Goal: Book appointment/travel/reservation

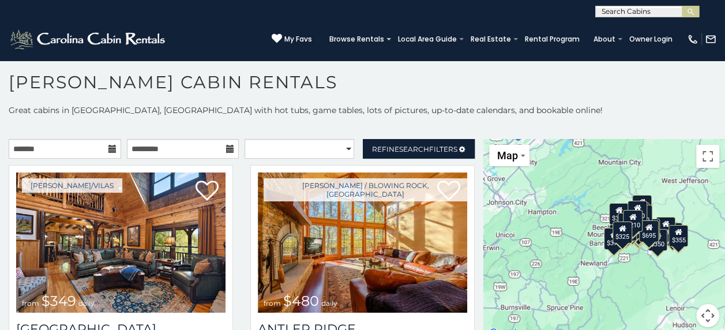
click at [109, 148] on icon at bounding box center [112, 149] width 8 height 8
click at [108, 149] on icon at bounding box center [112, 149] width 8 height 8
click at [111, 151] on icon at bounding box center [112, 149] width 8 height 8
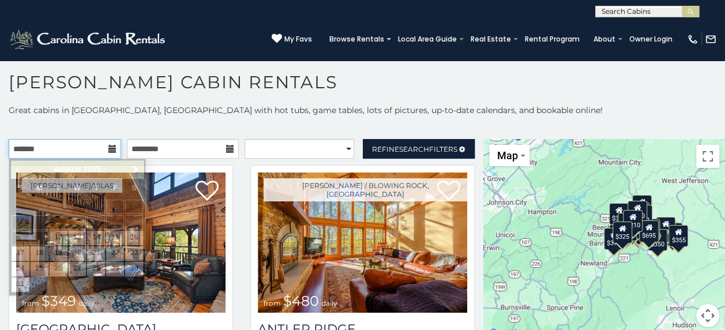
click at [65, 142] on input "text" at bounding box center [65, 149] width 112 height 20
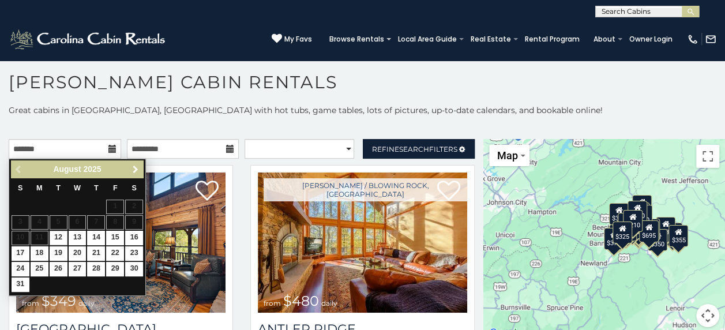
click at [137, 163] on link "Next" at bounding box center [135, 169] width 14 height 14
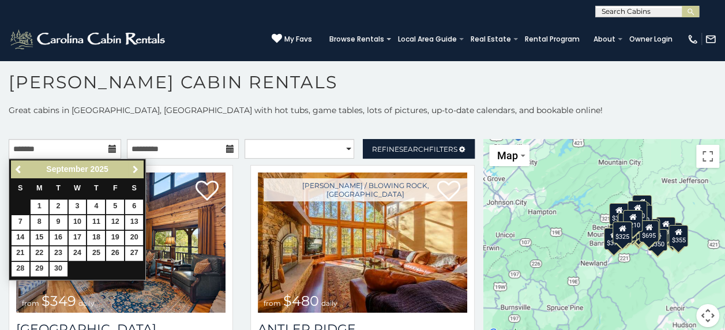
click at [137, 163] on link "Next" at bounding box center [135, 169] width 14 height 14
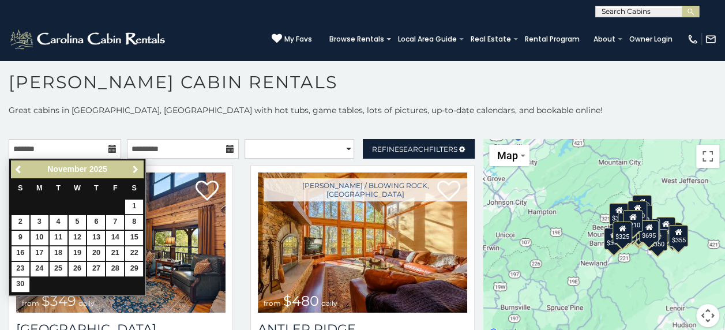
click at [137, 163] on link "Next" at bounding box center [135, 169] width 14 height 14
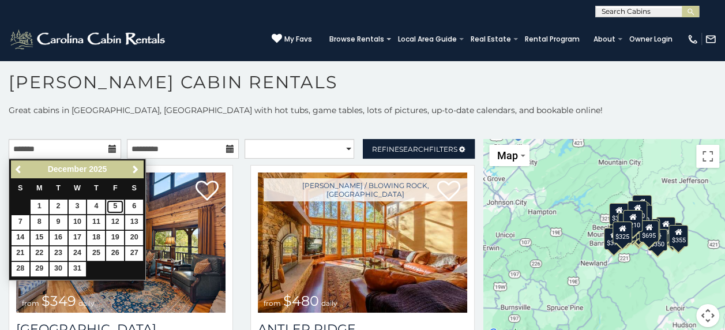
click at [115, 205] on link "5" at bounding box center [115, 206] width 18 height 14
type input "**********"
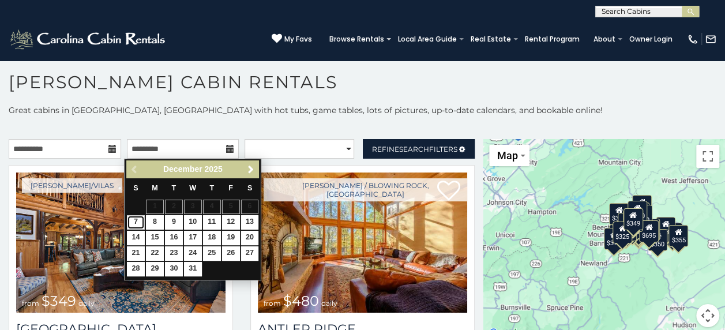
click at [133, 224] on link "7" at bounding box center [136, 222] width 18 height 14
type input "**********"
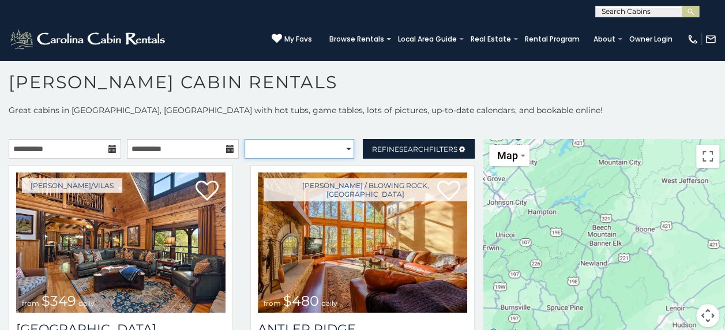
click at [340, 147] on select "**********" at bounding box center [299, 149] width 110 height 20
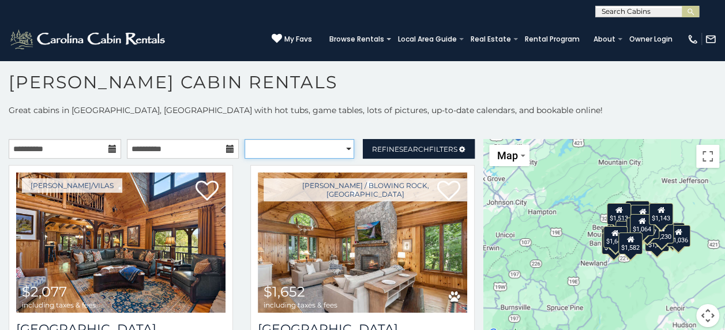
click at [340, 147] on select "**********" at bounding box center [299, 149] width 110 height 20
click at [382, 122] on p at bounding box center [362, 128] width 725 height 12
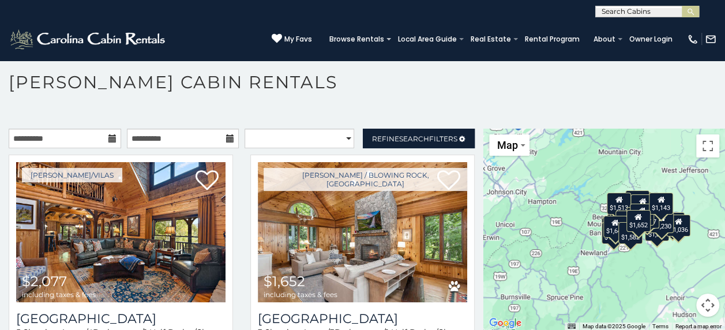
click at [645, 103] on h1 "[PERSON_NAME] Cabin Rentals" at bounding box center [362, 87] width 725 height 33
click at [291, 99] on h1 "[PERSON_NAME] Cabin Rentals" at bounding box center [362, 87] width 725 height 33
click at [339, 138] on select "**********" at bounding box center [299, 139] width 110 height 20
select select "******"
click at [244, 129] on select "**********" at bounding box center [299, 139] width 110 height 20
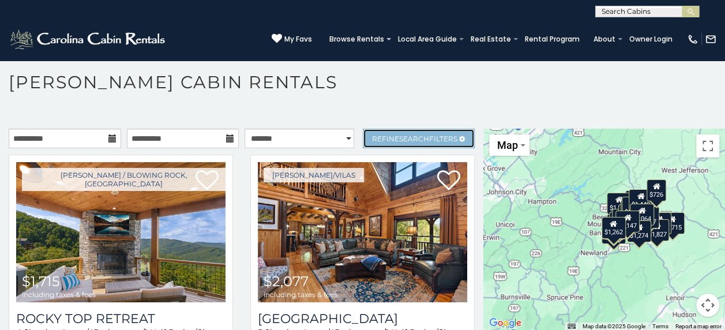
click at [386, 136] on span "Refine Search Filters" at bounding box center [414, 138] width 85 height 9
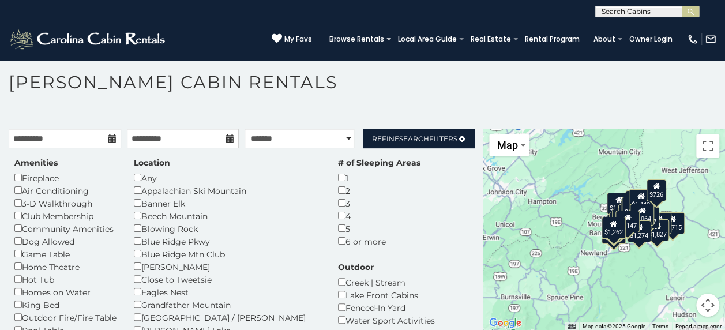
click at [338, 82] on h1 "[PERSON_NAME] Cabin Rentals" at bounding box center [362, 87] width 725 height 33
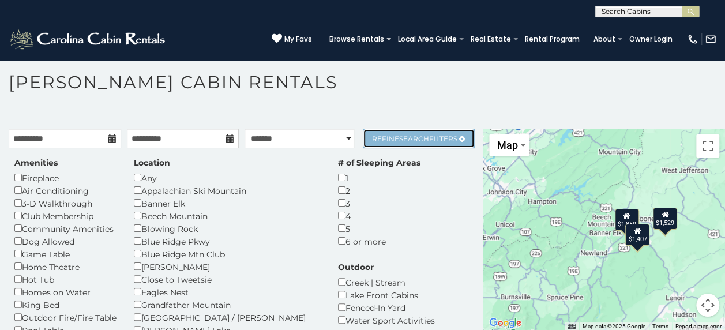
click at [399, 137] on span "Search" at bounding box center [414, 138] width 30 height 9
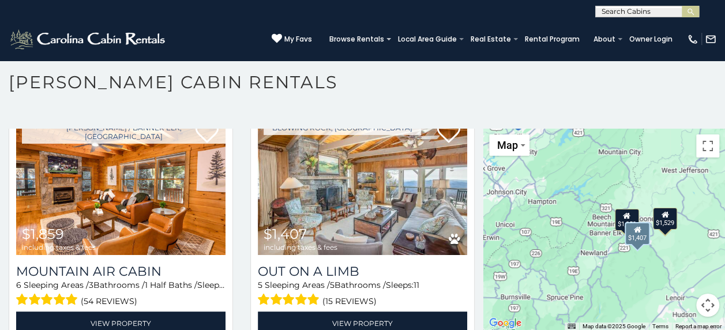
scroll to position [69, 0]
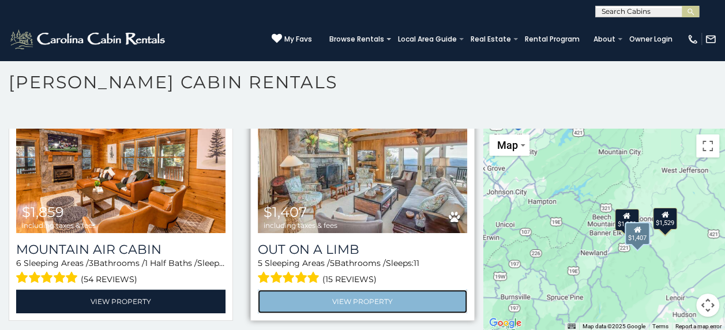
click at [334, 290] on link "View Property" at bounding box center [362, 301] width 209 height 24
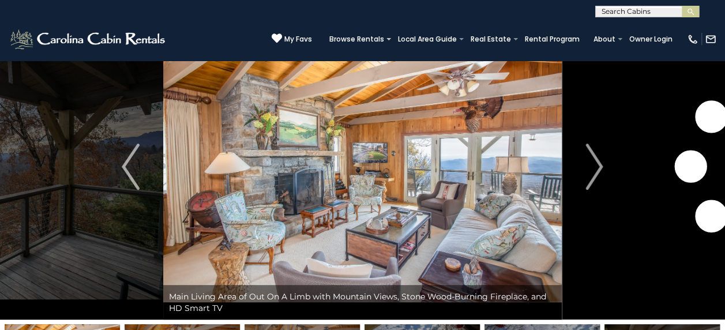
click at [592, 172] on img "Next" at bounding box center [593, 167] width 17 height 46
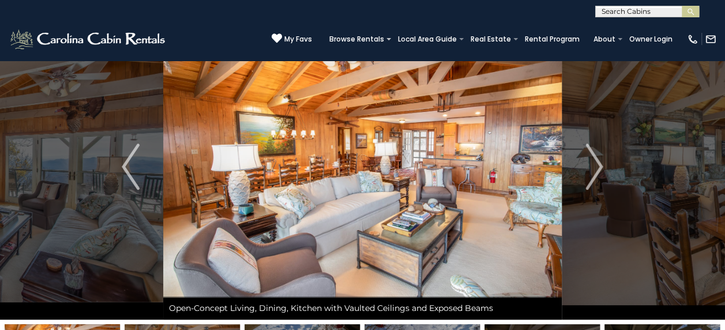
click at [592, 172] on img "Next" at bounding box center [593, 167] width 17 height 46
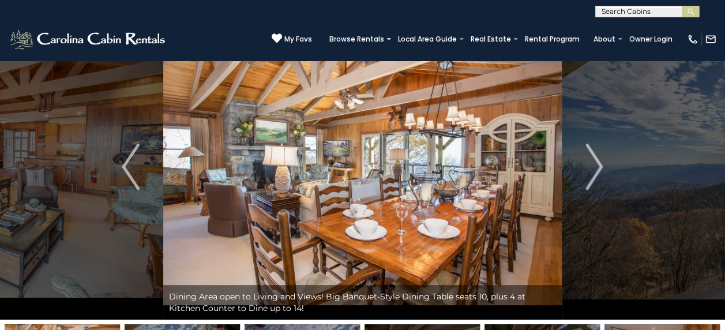
click at [592, 172] on img "Next" at bounding box center [593, 167] width 17 height 46
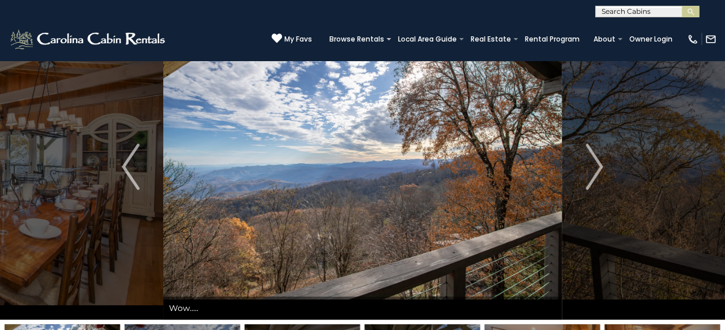
click at [592, 172] on img "Next" at bounding box center [593, 167] width 17 height 46
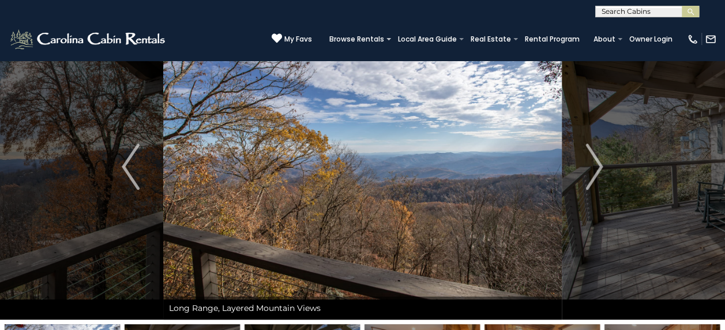
click at [592, 172] on img "Next" at bounding box center [593, 167] width 17 height 46
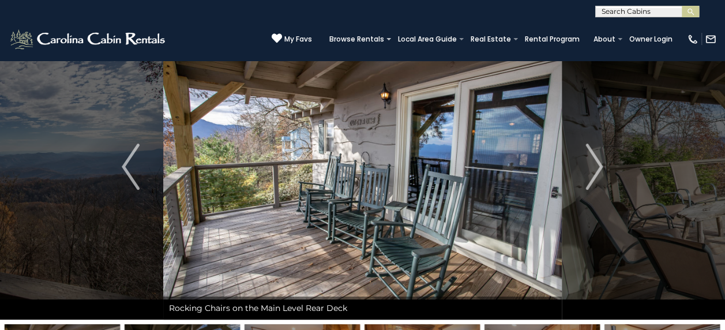
click at [592, 172] on img "Next" at bounding box center [593, 167] width 17 height 46
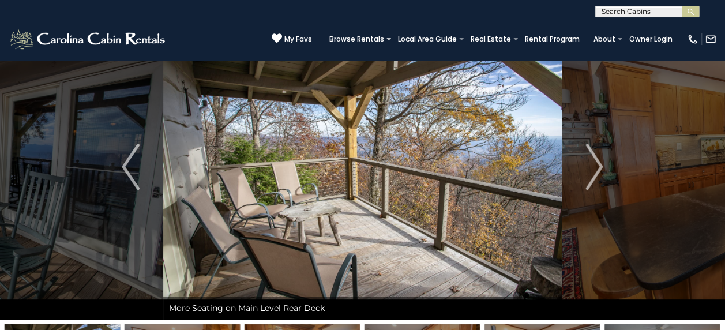
click at [592, 172] on img "Next" at bounding box center [593, 167] width 17 height 46
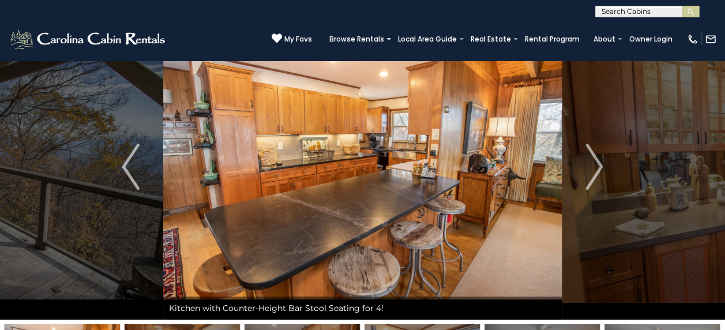
click at [592, 172] on img "Next" at bounding box center [593, 167] width 17 height 46
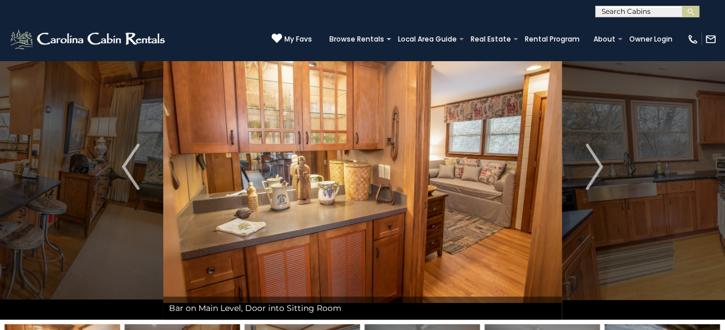
click at [592, 172] on img "Next" at bounding box center [593, 167] width 17 height 46
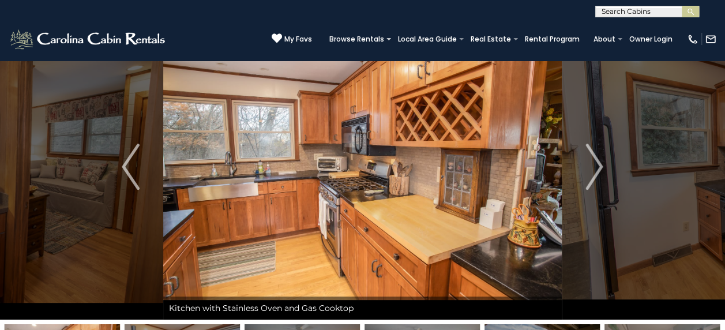
click at [592, 172] on img "Next" at bounding box center [593, 167] width 17 height 46
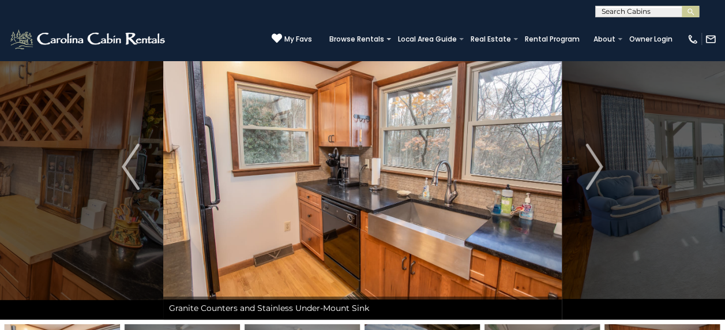
click at [592, 172] on img "Next" at bounding box center [593, 167] width 17 height 46
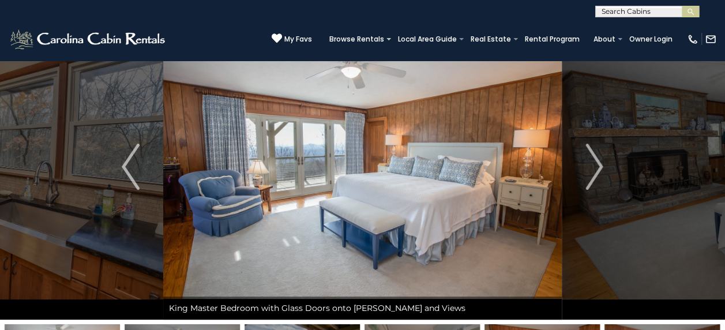
click at [592, 172] on img "Next" at bounding box center [593, 167] width 17 height 46
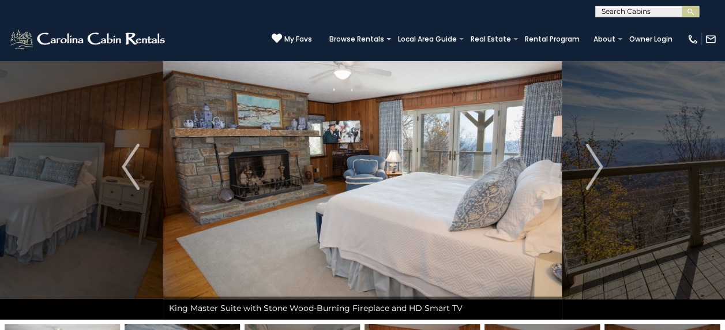
click at [592, 172] on img "Next" at bounding box center [593, 167] width 17 height 46
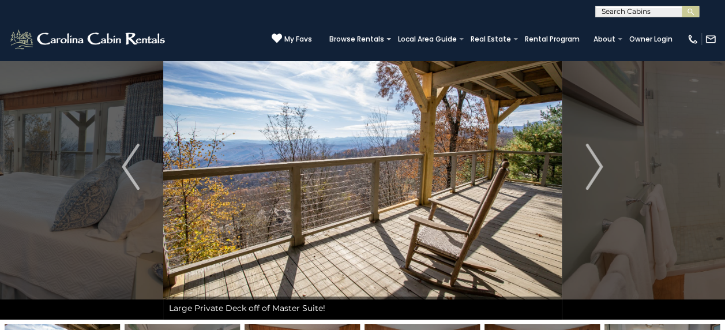
click at [592, 172] on img "Next" at bounding box center [593, 167] width 17 height 46
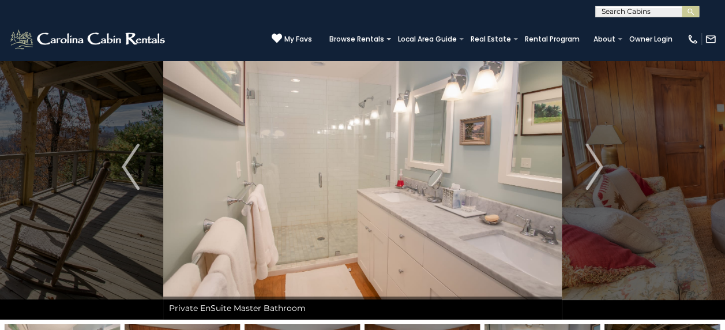
click at [592, 172] on img "Next" at bounding box center [593, 167] width 17 height 46
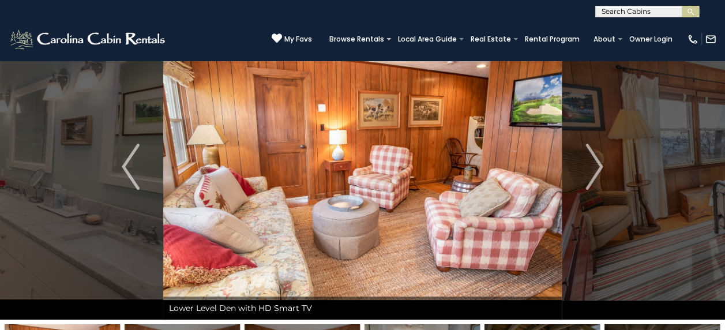
click at [592, 172] on img "Next" at bounding box center [593, 167] width 17 height 46
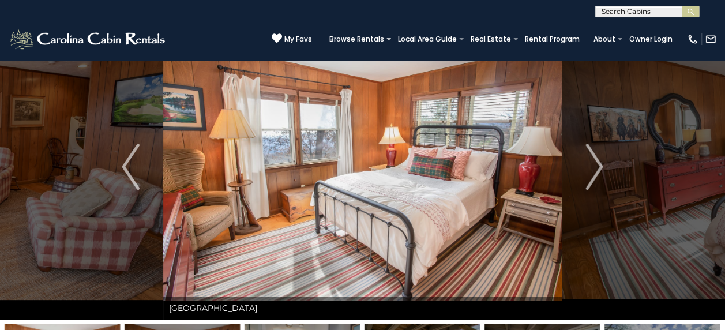
click at [592, 172] on img "Next" at bounding box center [593, 167] width 17 height 46
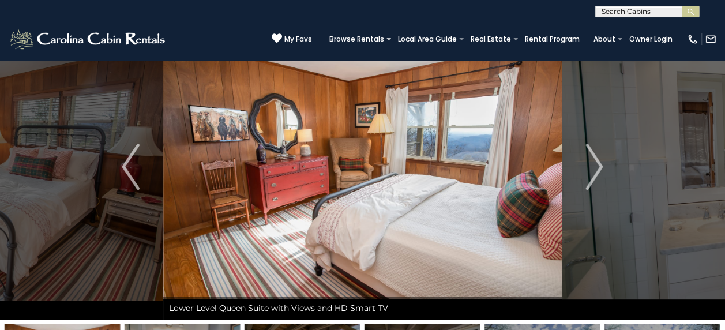
click at [592, 172] on img "Next" at bounding box center [593, 167] width 17 height 46
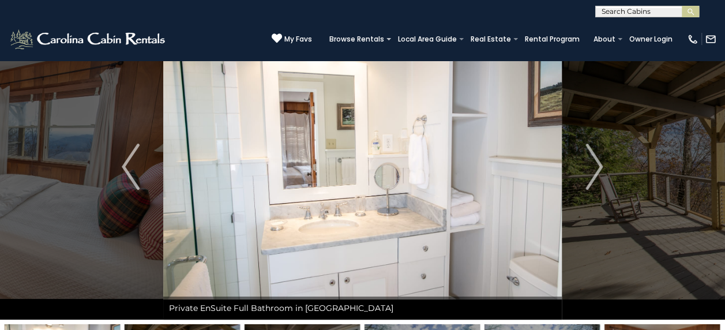
click at [592, 172] on img "Next" at bounding box center [593, 167] width 17 height 46
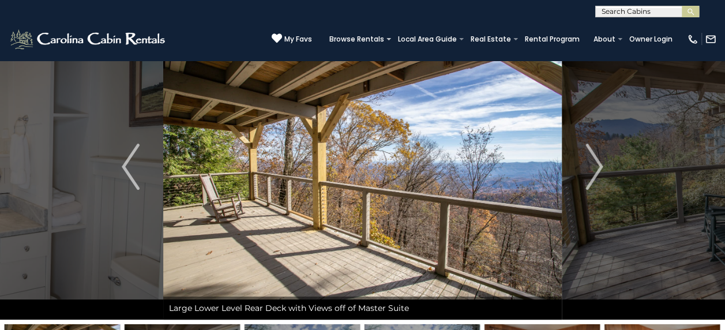
click at [592, 172] on img "Next" at bounding box center [593, 167] width 17 height 46
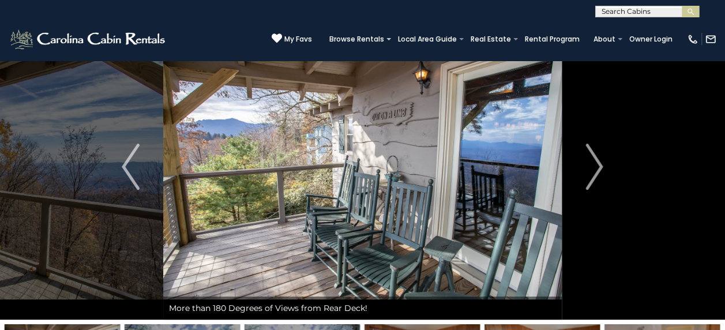
click at [592, 172] on img "Next" at bounding box center [593, 167] width 17 height 46
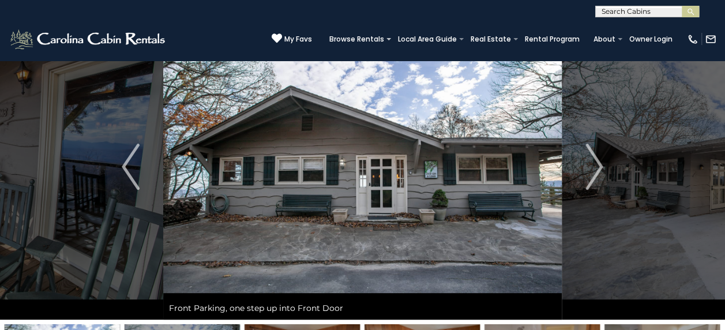
click at [592, 172] on img "Next" at bounding box center [593, 167] width 17 height 46
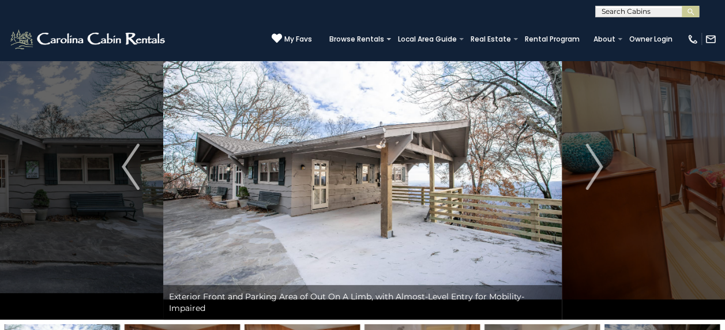
click at [592, 172] on img "Next" at bounding box center [593, 167] width 17 height 46
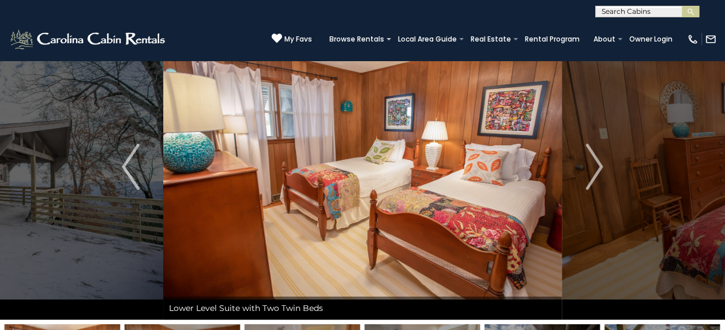
click at [592, 172] on img "Next" at bounding box center [593, 167] width 17 height 46
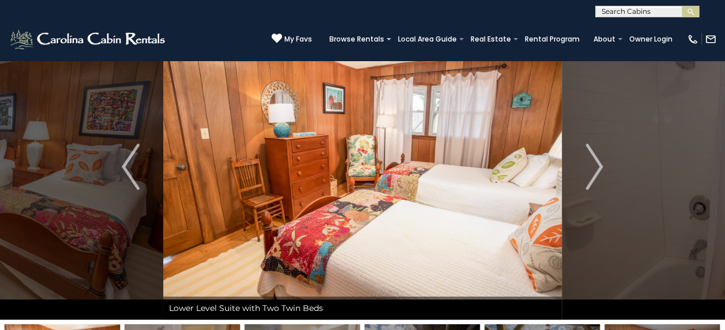
click at [592, 172] on img "Next" at bounding box center [593, 167] width 17 height 46
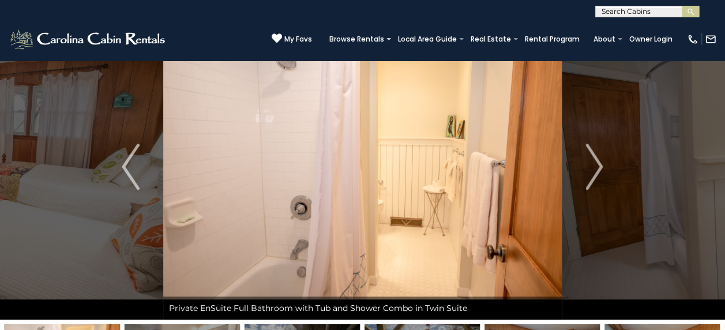
click at [592, 172] on img "Next" at bounding box center [593, 167] width 17 height 46
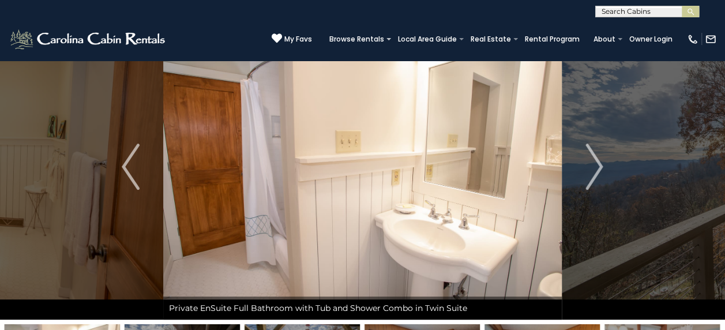
click at [592, 172] on img "Next" at bounding box center [593, 167] width 17 height 46
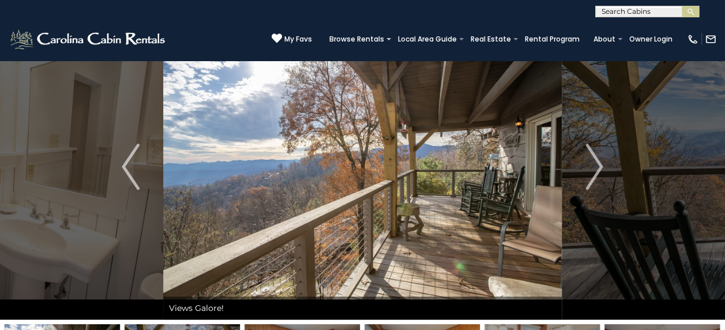
click at [592, 172] on img "Next" at bounding box center [593, 167] width 17 height 46
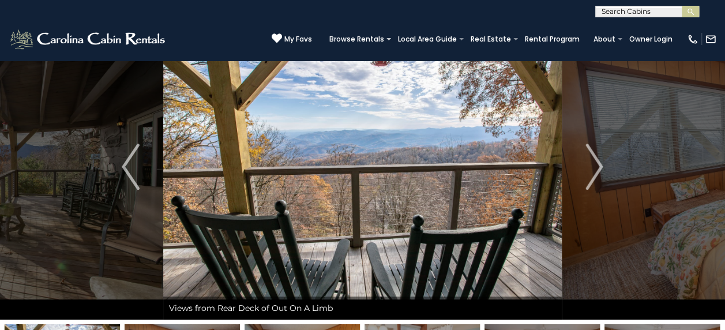
click at [592, 172] on img "Next" at bounding box center [593, 167] width 17 height 46
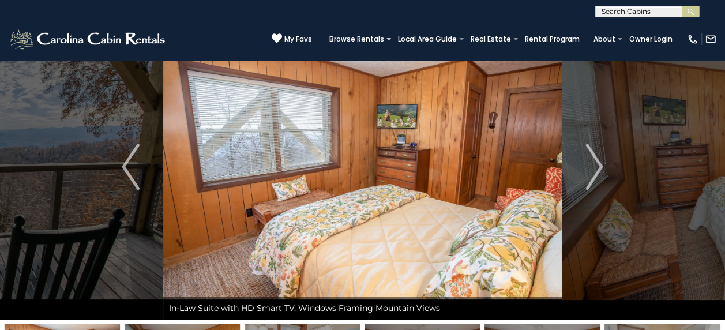
click at [592, 172] on img "Next" at bounding box center [593, 167] width 17 height 46
